Goal: Task Accomplishment & Management: Use online tool/utility

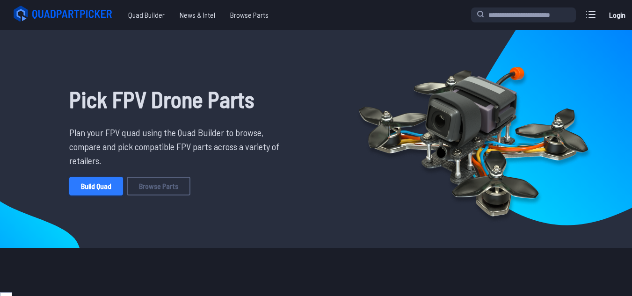
scroll to position [61, 0]
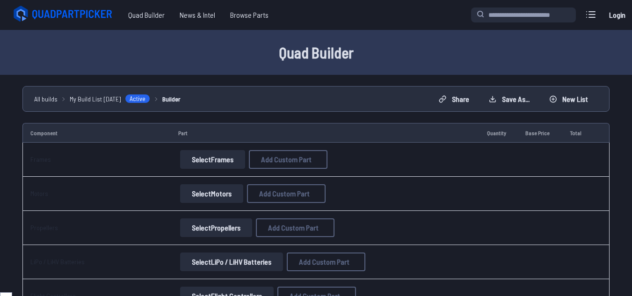
scroll to position [61, 0]
click at [222, 161] on button "Select Frames" at bounding box center [212, 159] width 65 height 19
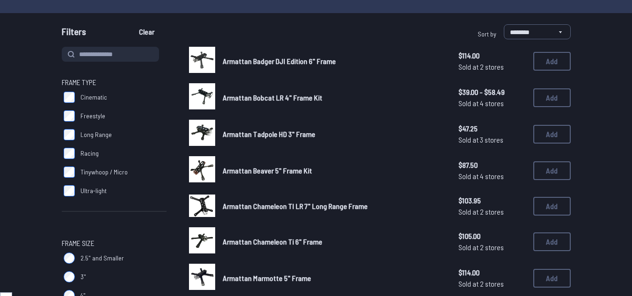
scroll to position [64, 0]
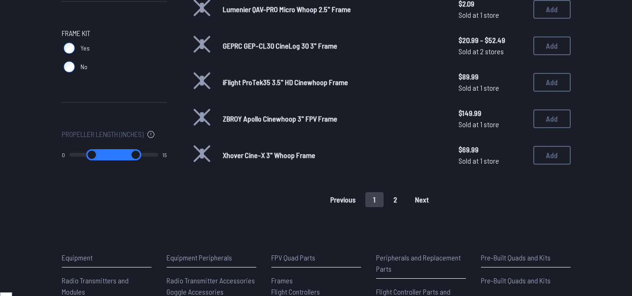
scroll to position [673, 0]
click at [399, 202] on button "2" at bounding box center [396, 199] width 20 height 15
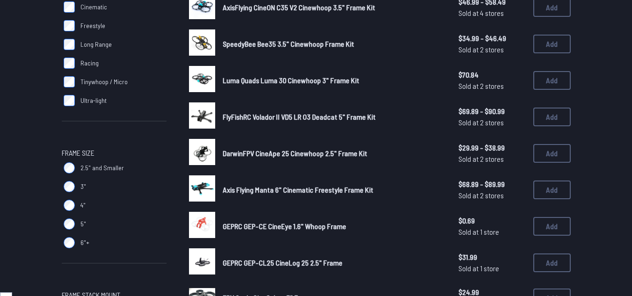
scroll to position [164, 0]
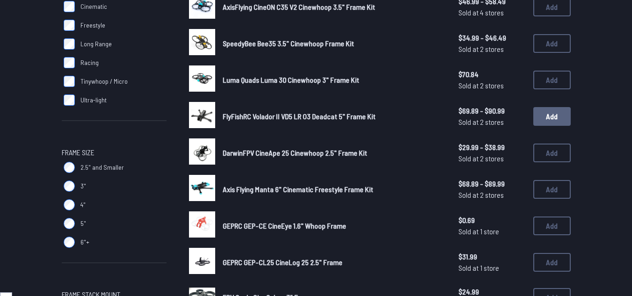
click at [548, 116] on button "Add" at bounding box center [551, 116] width 37 height 19
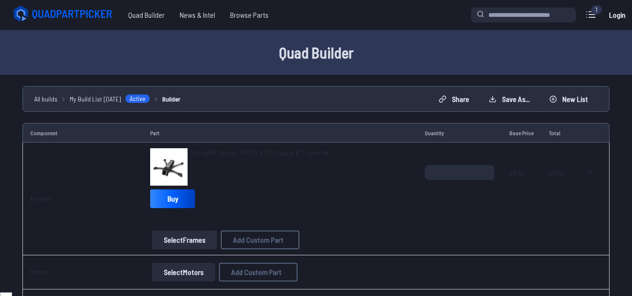
click at [161, 164] on img at bounding box center [168, 166] width 37 height 37
click at [588, 170] on icon at bounding box center [589, 172] width 7 height 7
type textarea "**********"
